Goal: Task Accomplishment & Management: Use online tool/utility

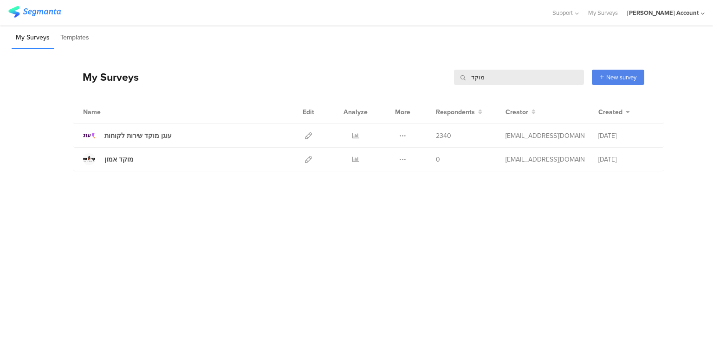
click at [476, 77] on input "מוקד" at bounding box center [519, 77] width 130 height 15
click at [478, 78] on input "מוקד" at bounding box center [519, 77] width 130 height 15
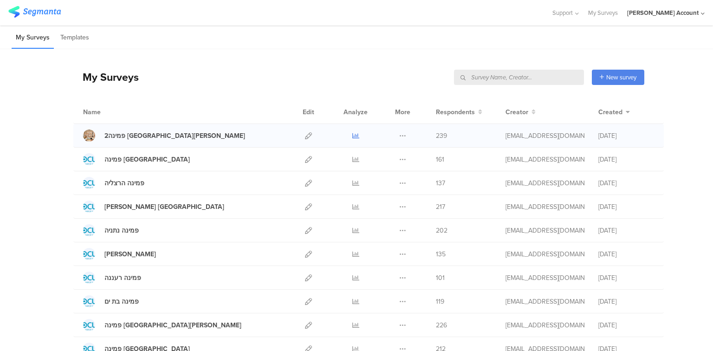
click at [356, 136] on icon at bounding box center [355, 135] width 7 height 7
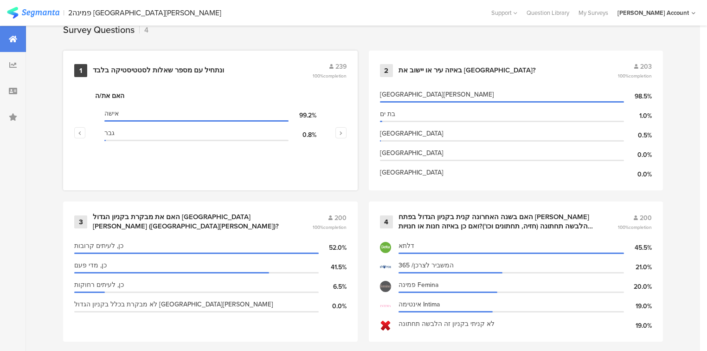
scroll to position [405, 0]
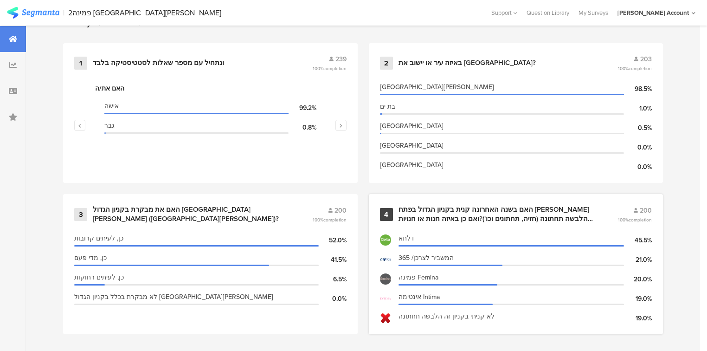
click at [432, 206] on div "האם בשנה האחרונה קנית בקניון הגדול בפתח [PERSON_NAME] הלבשה תחתונה (חזיה, תחתונ…" at bounding box center [497, 214] width 197 height 18
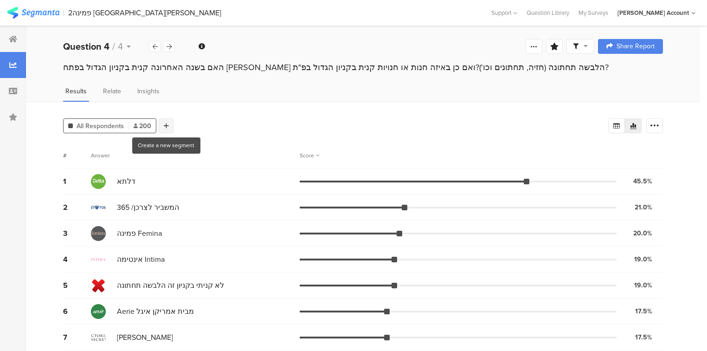
click at [166, 124] on icon at bounding box center [166, 126] width 5 height 6
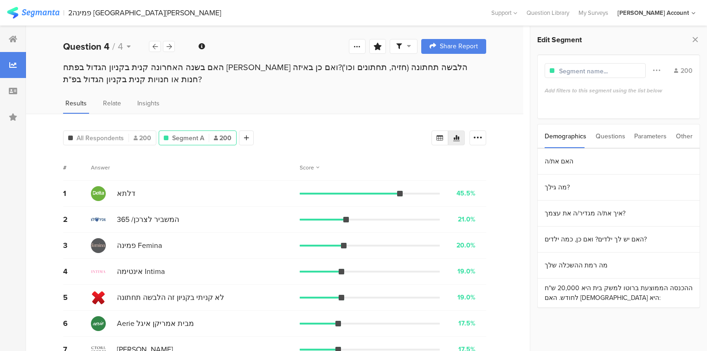
click at [607, 135] on div "Questions" at bounding box center [611, 136] width 30 height 24
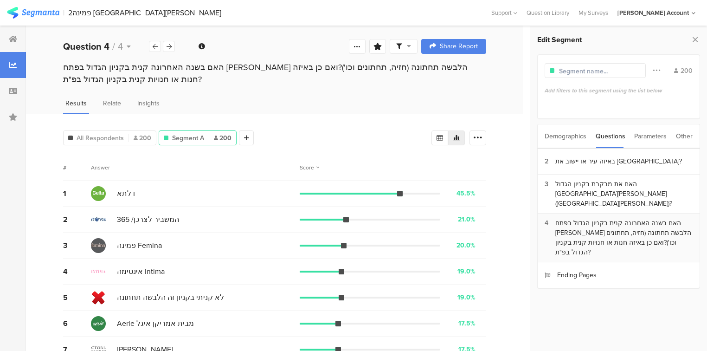
click at [602, 218] on div "האם בשנה האחרונה קנית בקניון הגדול בפתח [PERSON_NAME] הלבשה תחתונה (חזיה, תחתונ…" at bounding box center [624, 237] width 137 height 39
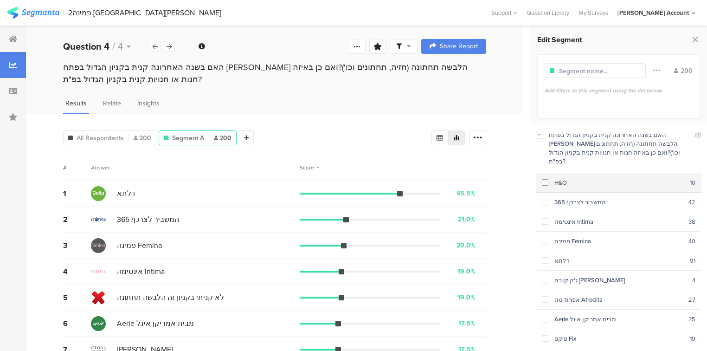
click at [568, 178] on div "H&O" at bounding box center [620, 182] width 142 height 9
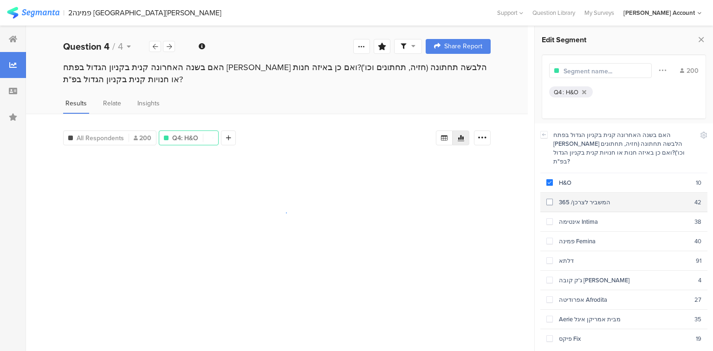
click at [577, 198] on div "המשביר לצרכן/ 365" at bounding box center [624, 202] width 142 height 9
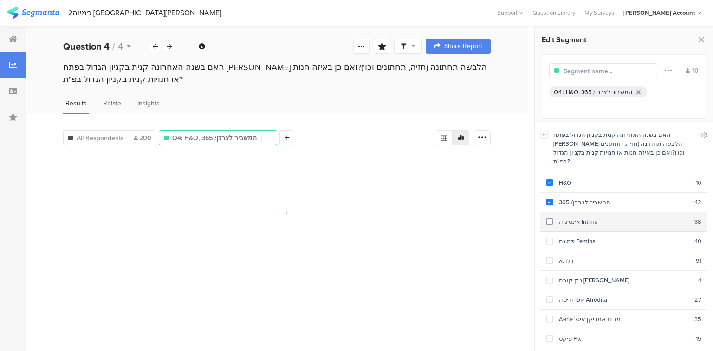
click at [579, 217] on div "אינטימה Intima" at bounding box center [624, 221] width 142 height 9
click at [579, 237] on div "פמינה Femina" at bounding box center [624, 241] width 142 height 9
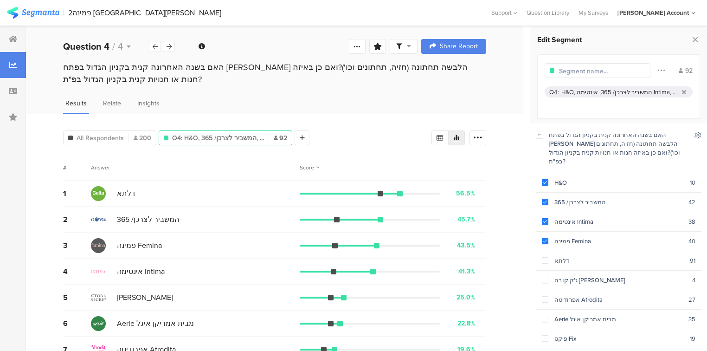
click at [698, 137] on icon at bounding box center [698, 135] width 6 height 6
click at [623, 160] on icon at bounding box center [622, 158] width 7 height 7
